Goal: Task Accomplishment & Management: Manage account settings

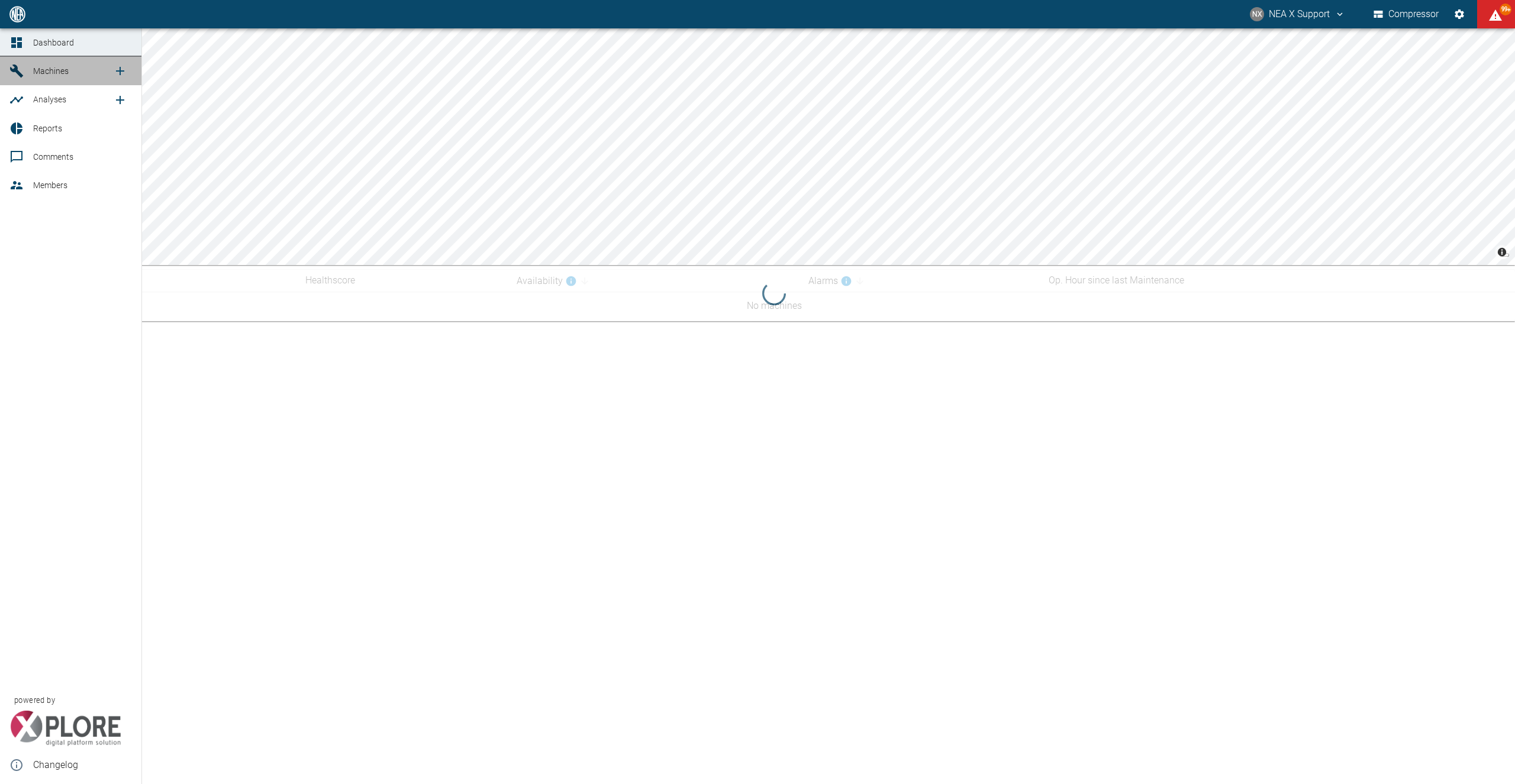
click at [50, 66] on span "Machines" at bounding box center [73, 71] width 80 height 14
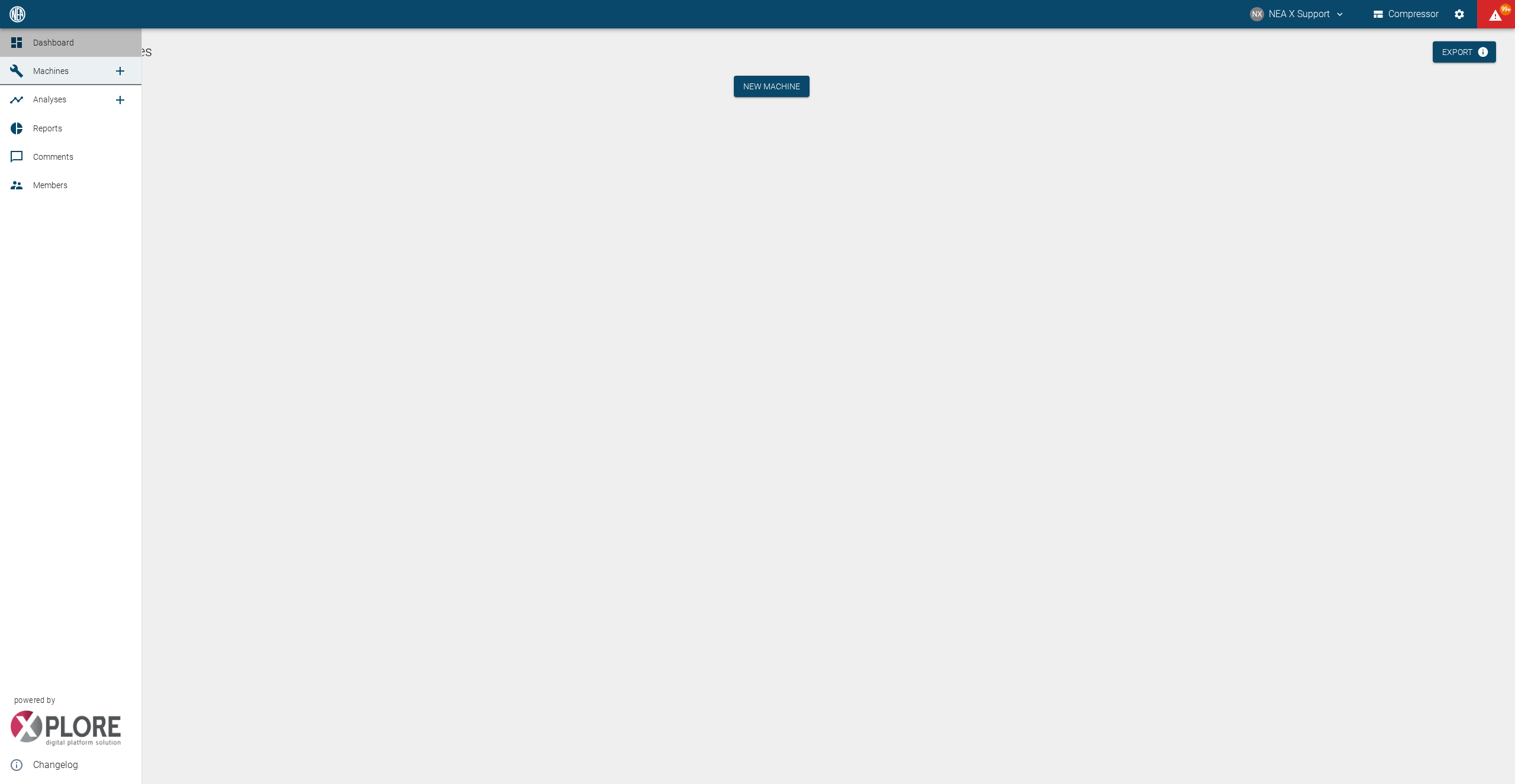
click at [19, 45] on icon at bounding box center [16, 42] width 11 height 11
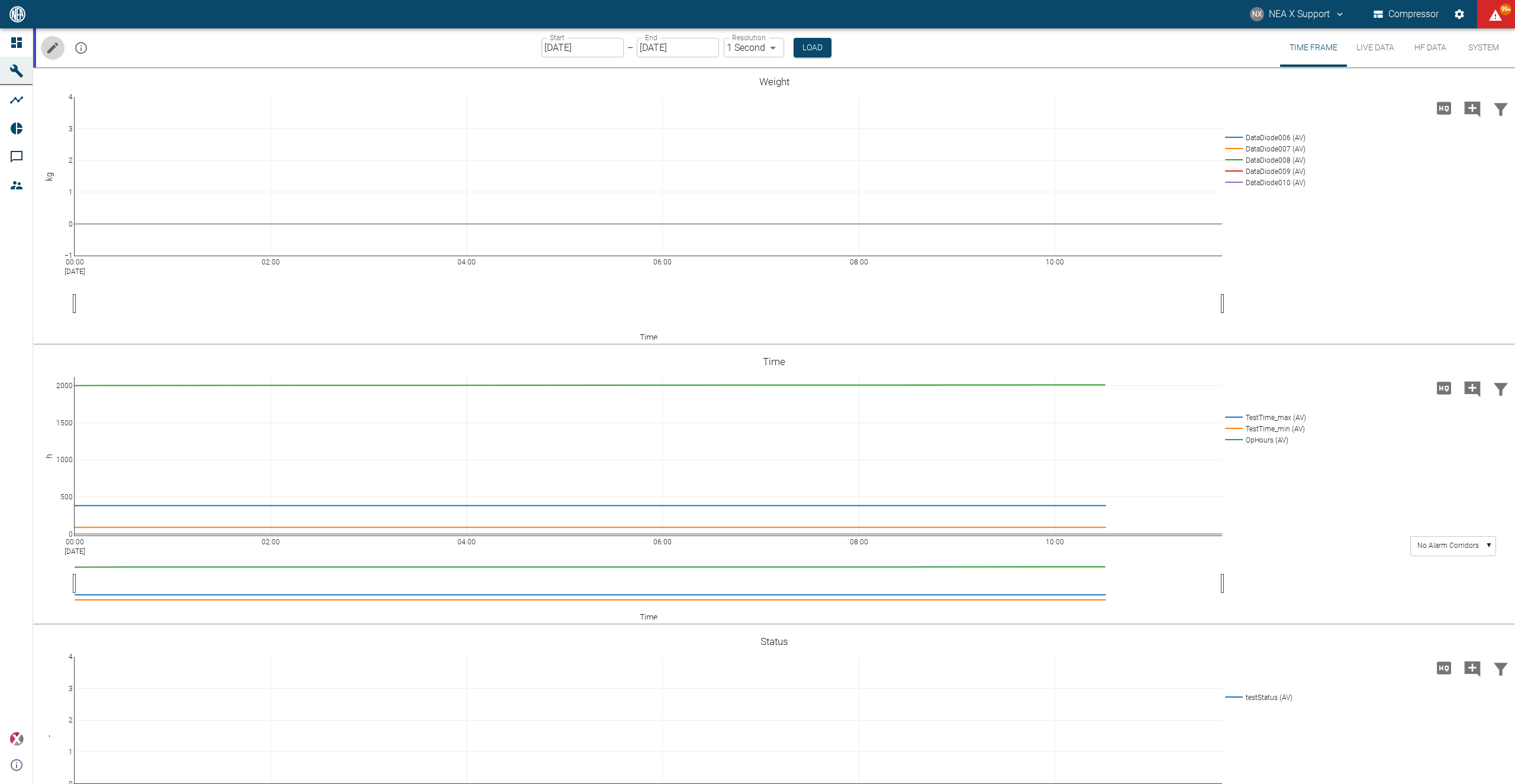
click at [58, 56] on button "Edit machine" at bounding box center [53, 48] width 24 height 24
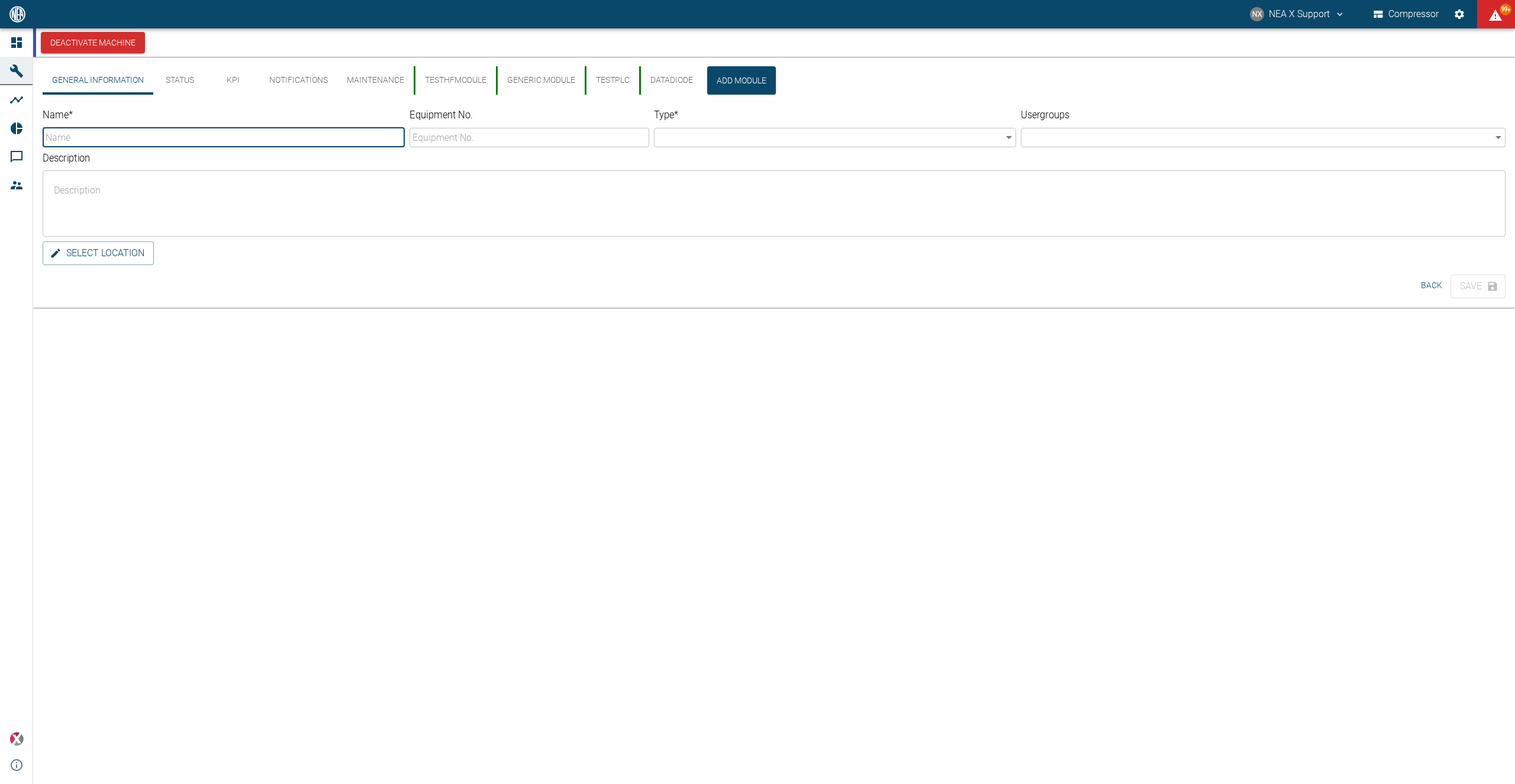
type input "000_SimonAC-TestDevice"
type input "se01/003-0002"
type input "Compressor"
type textarea "real device in [GEOGRAPHIC_DATA].. sending mock data! [DATE] now with storage s…"
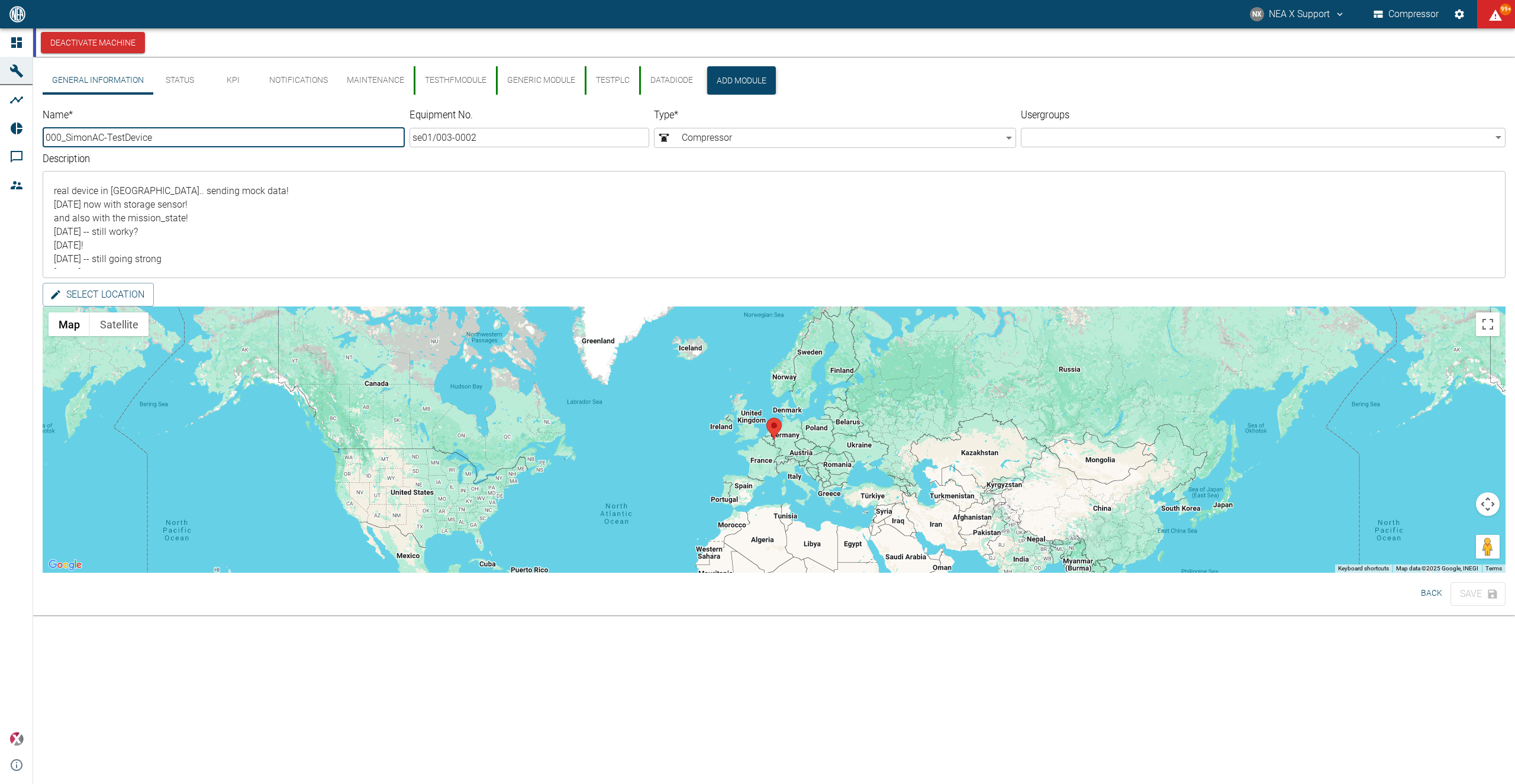
click at [744, 88] on button "Add Module" at bounding box center [741, 80] width 69 height 28
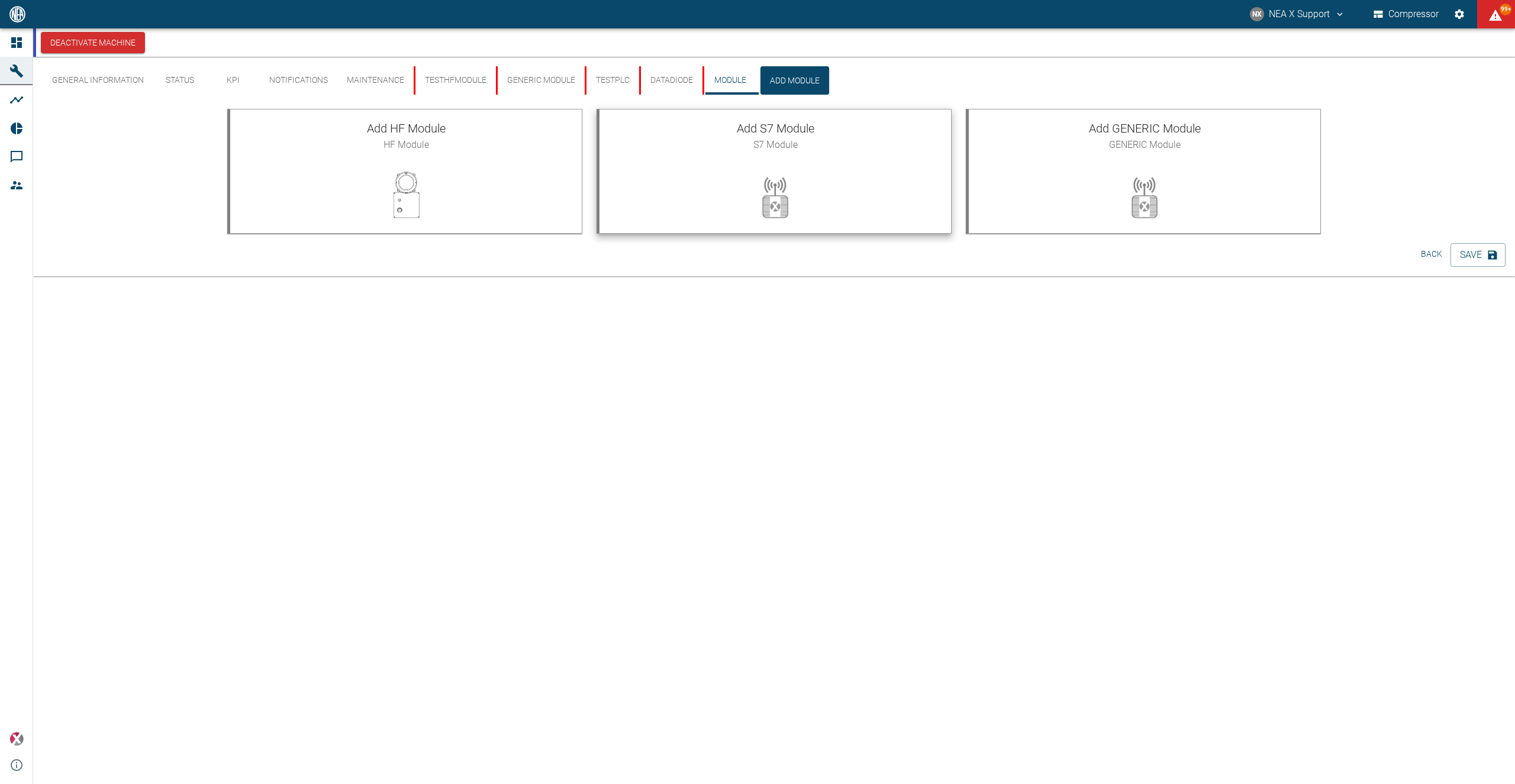
click at [789, 147] on span "S7 Module" at bounding box center [775, 145] width 332 height 14
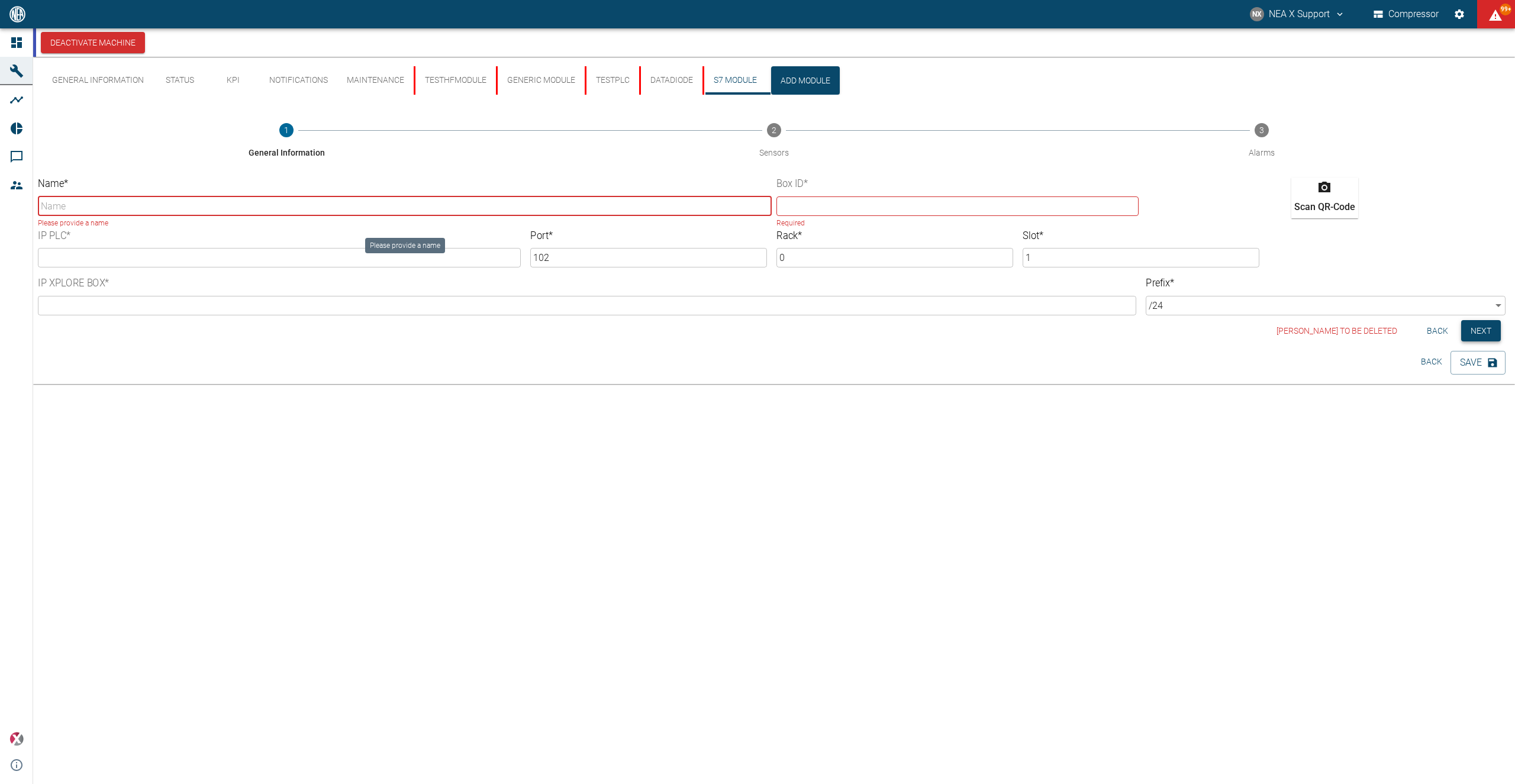
click at [1482, 334] on button "Next" at bounding box center [1481, 331] width 40 height 22
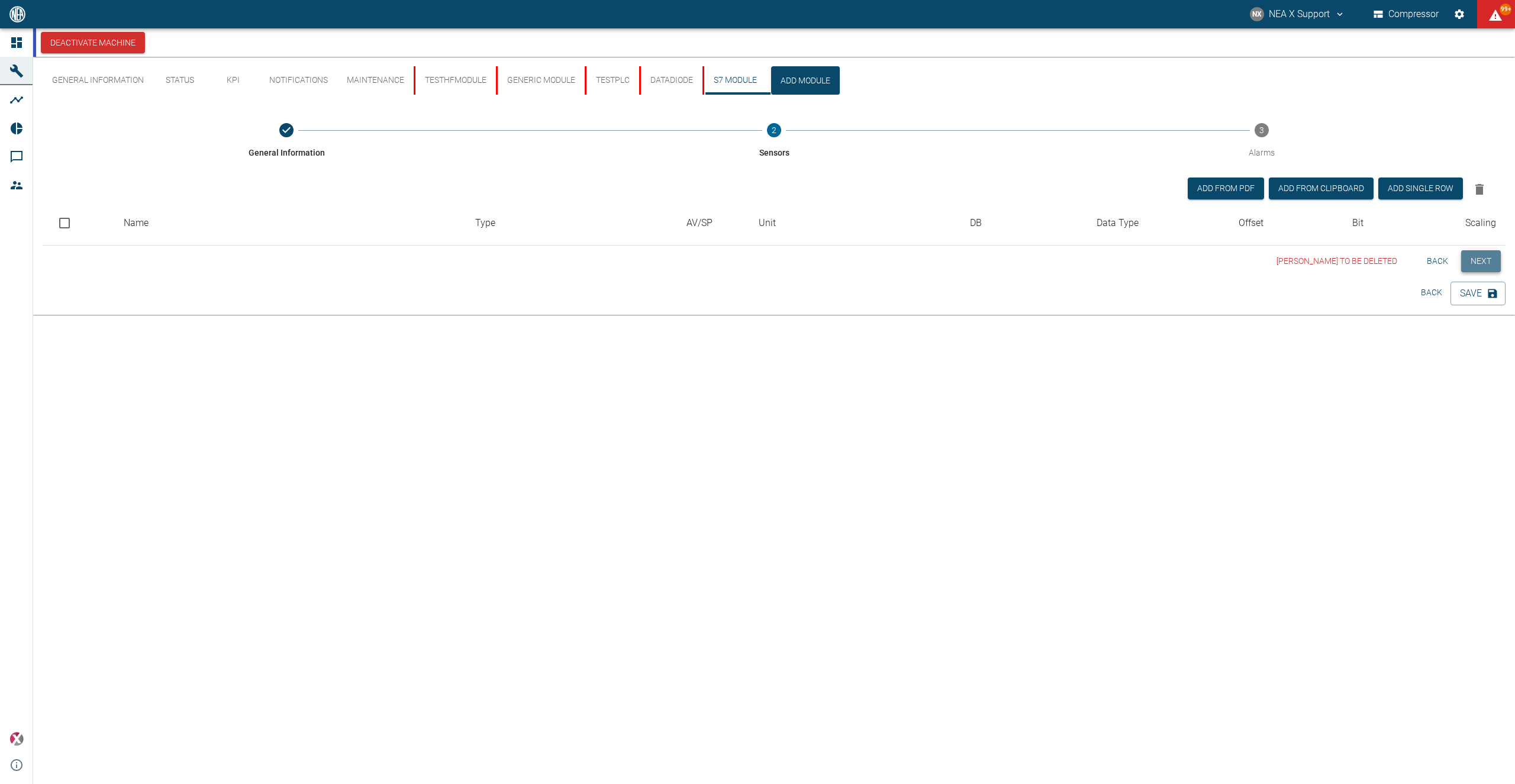
click at [1468, 269] on button "Next" at bounding box center [1481, 261] width 40 height 22
